Goal: Information Seeking & Learning: Learn about a topic

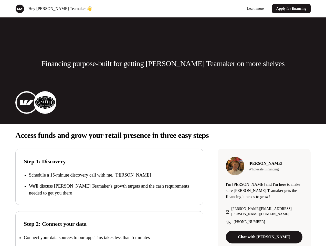
click at [163, 9] on div "Hey [PERSON_NAME] Teamaker 👋 Learn more Apply for financing" at bounding box center [163, 8] width 326 height 17
click at [88, 9] on div "Hey [PERSON_NAME] Teamaker 👋" at bounding box center [88, 8] width 146 height 9
click at [238, 9] on div "Learn more Apply for financing" at bounding box center [238, 8] width 146 height 9
click at [163, 63] on p "Financing purpose-built for getting [PERSON_NAME] Teamaker on more shelves" at bounding box center [162, 63] width 243 height 10
click at [27, 102] on img at bounding box center [26, 102] width 20 height 20
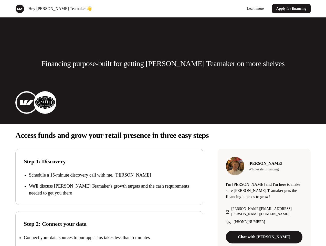
click at [45, 102] on img at bounding box center [45, 102] width 20 height 20
click at [163, 135] on p "Access funds and grow your retail presence in three easy steps" at bounding box center [162, 135] width 295 height 10
click at [109, 184] on p "We'll discuss [PERSON_NAME] Teamaker's growth targets and the cash requirements…" at bounding box center [112, 189] width 166 height 14
click at [109, 228] on div "Step 2: Connect your data Connect your data sources to our app. This takes less…" at bounding box center [109, 239] width 188 height 56
click at [109, 237] on p "Connect your data sources to our app. This takes less than 5 minutes" at bounding box center [87, 237] width 126 height 5
